Goal: Task Accomplishment & Management: Manage account settings

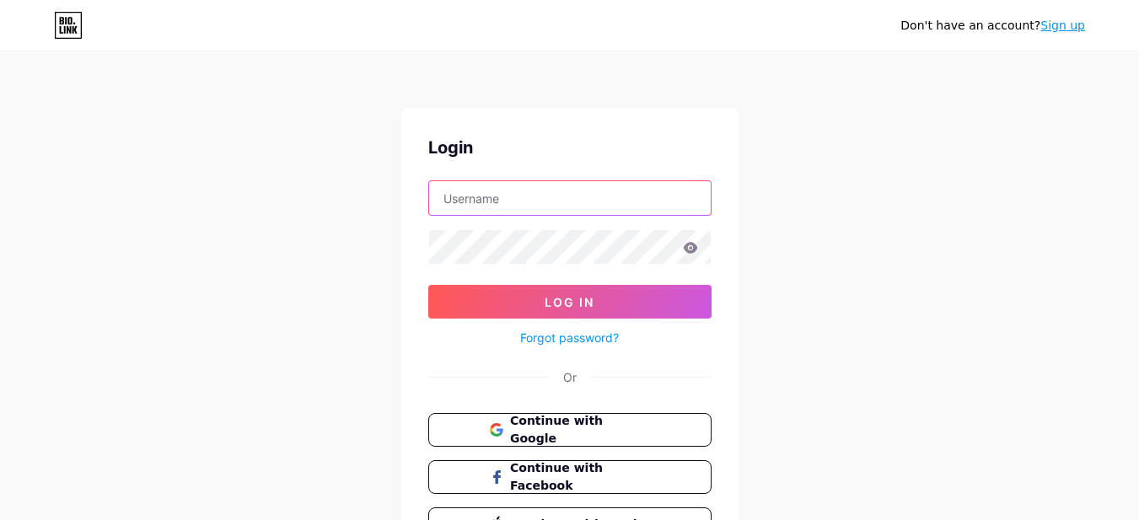
click at [582, 199] on input "text" at bounding box center [570, 198] width 282 height 34
click at [606, 199] on input "text" at bounding box center [570, 198] width 282 height 34
paste input "rasoulilaw"
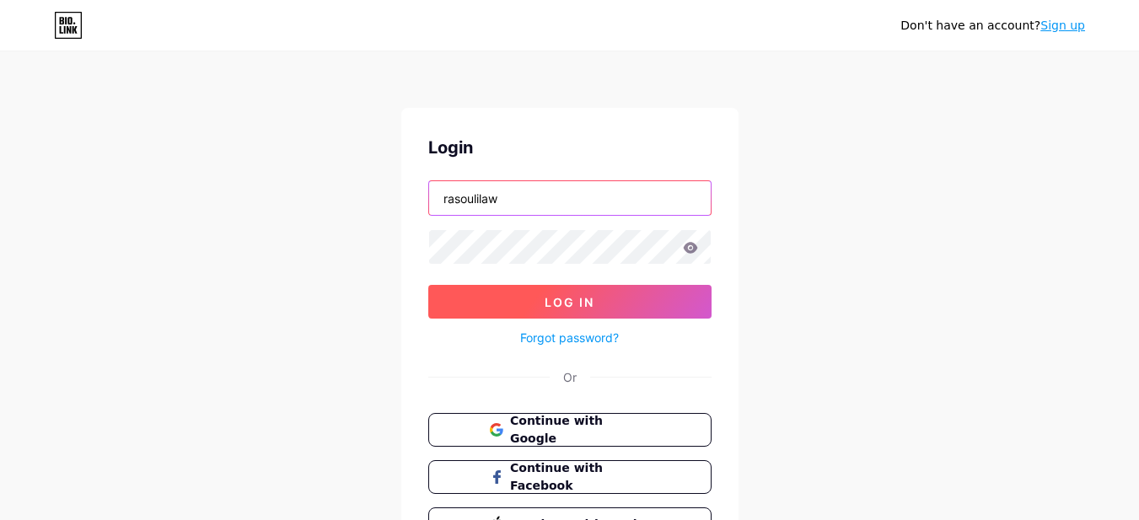
type input "rasoulilaw"
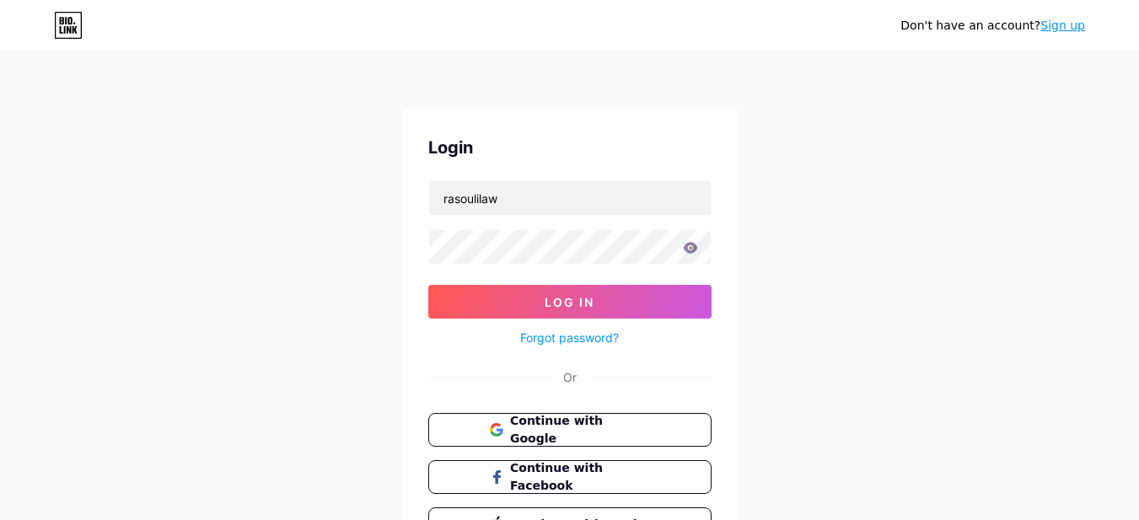
drag, startPoint x: 509, startPoint y: 310, endPoint x: 525, endPoint y: 267, distance: 46.7
click at [509, 310] on button "Log In" at bounding box center [569, 302] width 283 height 34
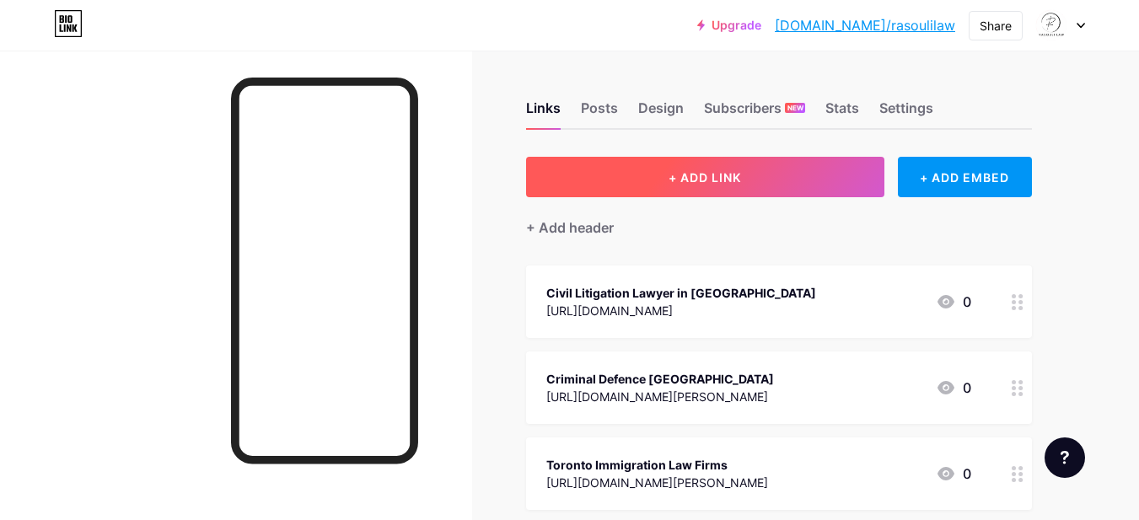
click at [727, 175] on span "+ ADD LINK" at bounding box center [705, 177] width 73 height 14
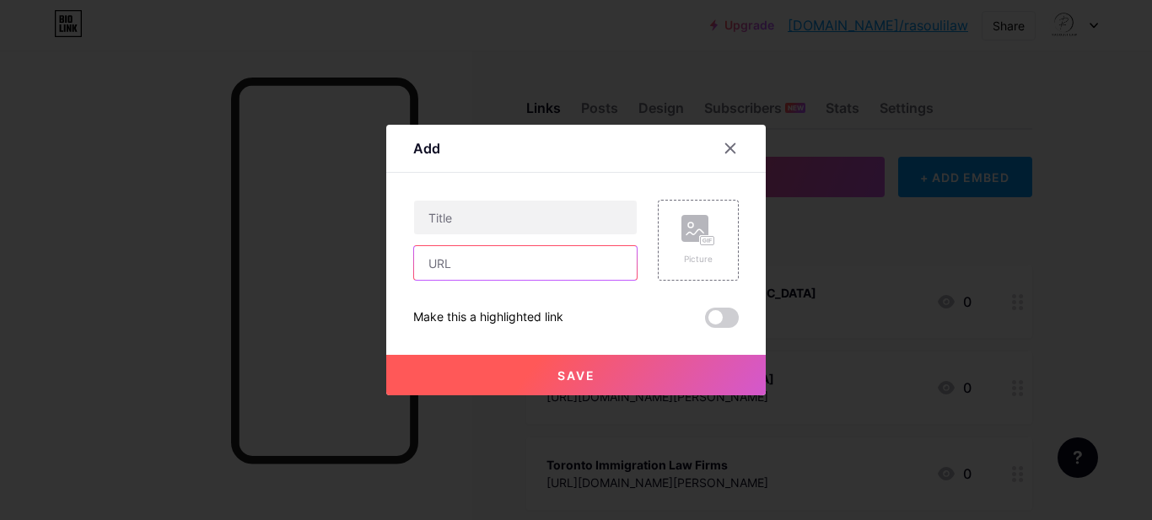
click at [475, 276] on input "text" at bounding box center [525, 263] width 223 height 34
paste input "[URL][DOMAIN_NAME][PERSON_NAME]"
type input "[URL][DOMAIN_NAME][PERSON_NAME]"
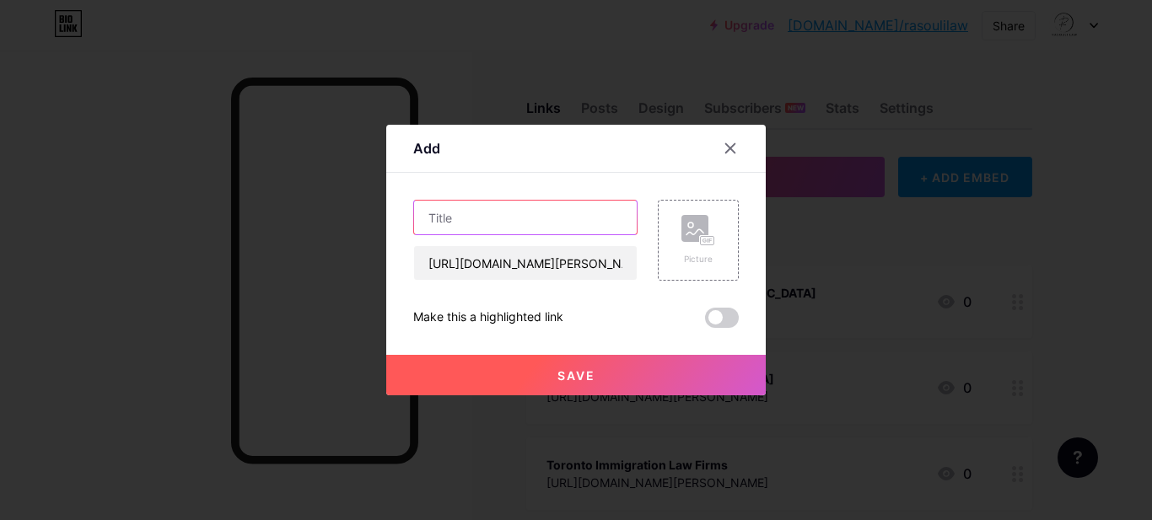
click at [483, 216] on input "text" at bounding box center [525, 218] width 223 height 34
paste input "Top Immigration Lawyers in [GEOGRAPHIC_DATA]"
type input "Top Immigration Lawyers in [GEOGRAPHIC_DATA]"
click at [534, 369] on button "Save" at bounding box center [576, 375] width 380 height 40
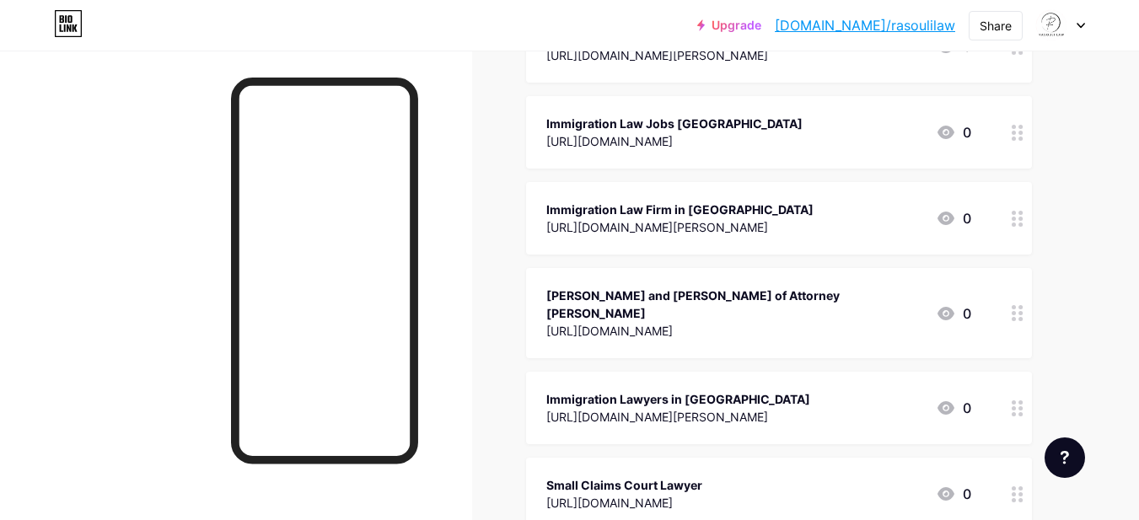
scroll to position [201, 0]
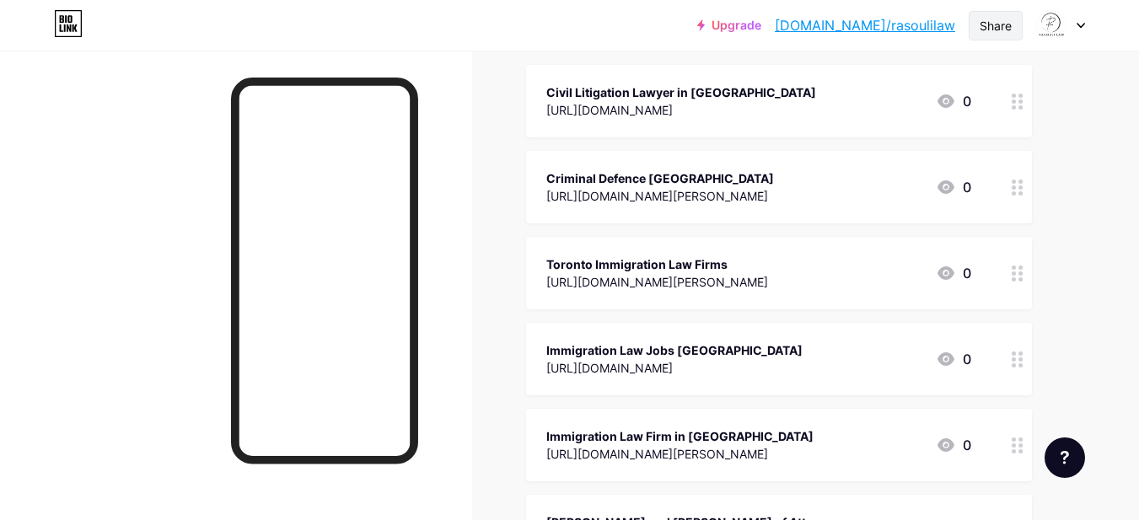
click at [1014, 13] on div "Share" at bounding box center [996, 26] width 54 height 30
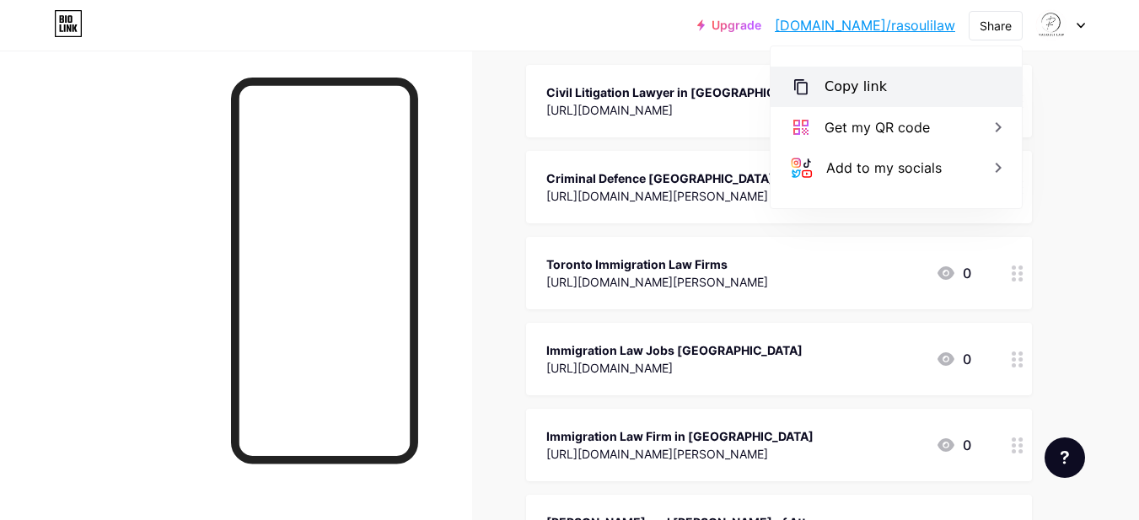
click at [850, 76] on div "Copy link" at bounding box center [896, 87] width 251 height 40
click at [819, 94] on div "Copy link" at bounding box center [896, 87] width 251 height 40
